Goal: Information Seeking & Learning: Learn about a topic

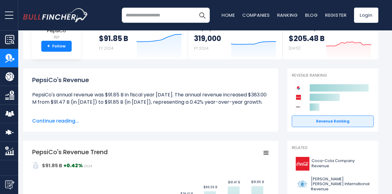
scroll to position [45, 0]
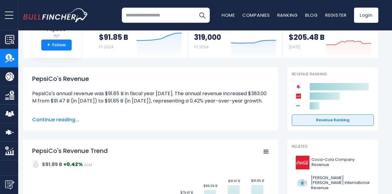
click at [63, 117] on span "Continue reading..." at bounding box center [150, 119] width 237 height 7
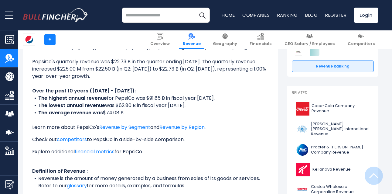
scroll to position [122, 0]
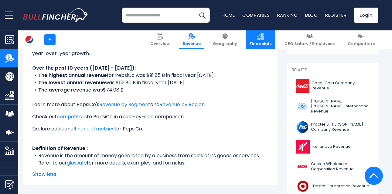
click at [264, 36] on img at bounding box center [260, 36] width 7 height 7
click at [272, 40] on link "Financials" at bounding box center [260, 39] width 29 height 19
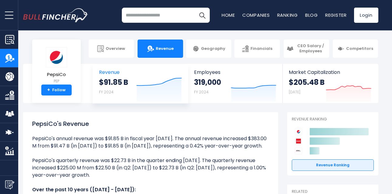
click at [140, 84] on icon at bounding box center [159, 81] width 45 height 7
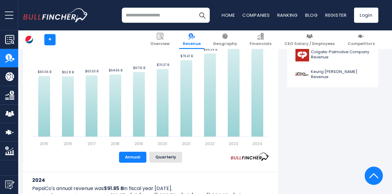
scroll to position [230, 0]
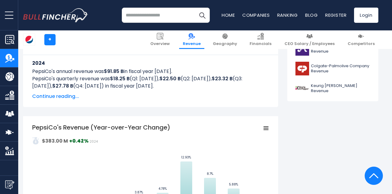
scroll to position [168, 0]
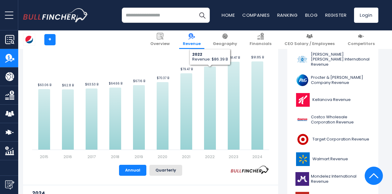
drag, startPoint x: 213, startPoint y: 178, endPoint x: 213, endPoint y: 173, distance: 4.3
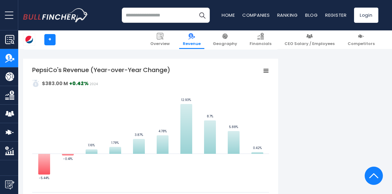
scroll to position [365, 0]
